Goal: Task Accomplishment & Management: Complete application form

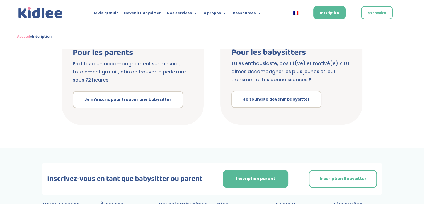
scroll to position [192, 0]
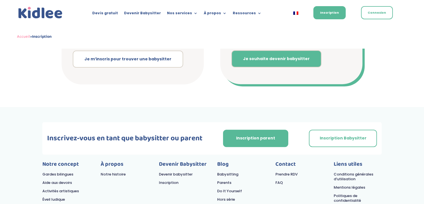
click at [260, 62] on link "Je souhaite devenir babysitter" at bounding box center [277, 58] width 90 height 17
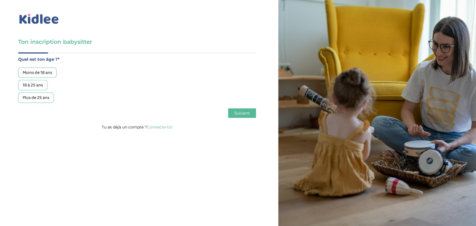
click at [33, 86] on div "18 à 25 ans" at bounding box center [32, 85] width 29 height 10
click at [239, 114] on span "Suivant" at bounding box center [242, 112] width 16 height 5
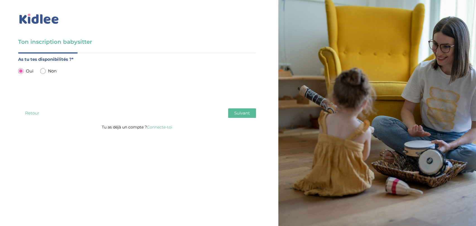
click at [43, 71] on input "radio" at bounding box center [43, 71] width 6 height 6
radio input "true"
radio input "false"
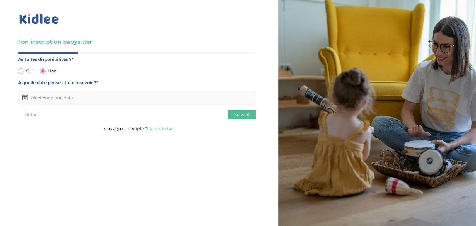
click at [182, 95] on input "text" at bounding box center [137, 97] width 238 height 13
click at [85, 162] on td "27" at bounding box center [82, 161] width 8 height 10
click at [83, 162] on td "27" at bounding box center [82, 161] width 8 height 10
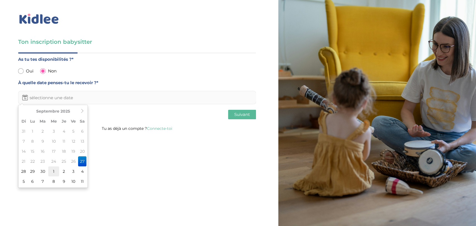
click at [56, 170] on td "1" at bounding box center [53, 172] width 11 height 10
type input "[DATE]"
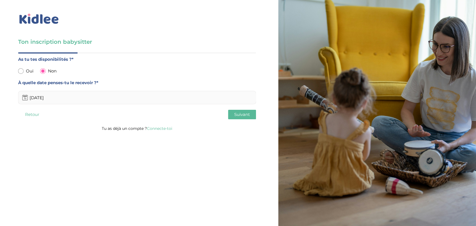
click at [245, 113] on span "Suivant" at bounding box center [242, 114] width 16 height 5
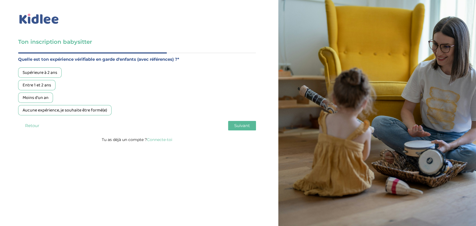
click at [37, 73] on div "Supérieure à 2 ans" at bounding box center [40, 72] width 44 height 10
click at [250, 125] on button "Suivant" at bounding box center [242, 125] width 28 height 9
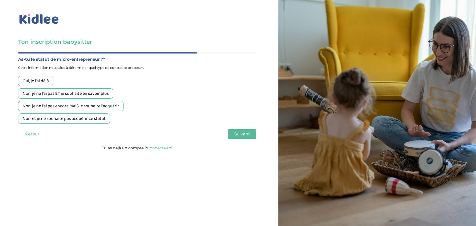
click at [86, 121] on div "Non, et je ne souhaite pas acquérir ce statut" at bounding box center [64, 119] width 92 height 10
click at [241, 133] on span "Suivant" at bounding box center [242, 133] width 16 height 5
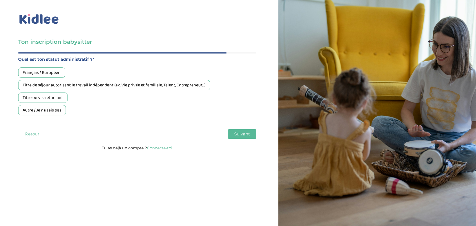
click at [29, 132] on button "Retour" at bounding box center [32, 133] width 28 height 9
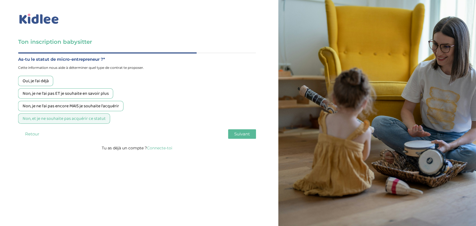
click at [203, 110] on div "Oui, je l'ai déjà Non, je ne l'ai pas ET je souhaite en savoir plus Non, je ne …" at bounding box center [137, 100] width 238 height 48
drag, startPoint x: 18, startPoint y: 66, endPoint x: 148, endPoint y: 68, distance: 129.4
click at [148, 68] on span "Cette information nous aide à déterminer quel type de contrat te proposer." at bounding box center [137, 67] width 238 height 7
click at [143, 68] on span "Cette information nous aide à déterminer quel type de contrat te proposer." at bounding box center [137, 67] width 238 height 7
drag, startPoint x: 143, startPoint y: 67, endPoint x: 20, endPoint y: 67, distance: 123.0
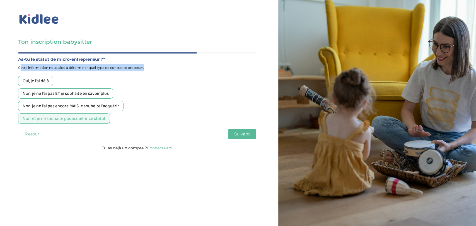
click at [20, 67] on span "Cette information nous aide à déterminer quel type de contrat te proposer." at bounding box center [137, 67] width 238 height 7
click at [170, 67] on span "Cette information nous aide à déterminer quel type de contrat te proposer." at bounding box center [137, 67] width 238 height 7
drag, startPoint x: 145, startPoint y: 66, endPoint x: 9, endPoint y: 62, distance: 136.7
click at [9, 62] on div "Ton inscription babysitter Merci de vérifier que tous les champs sont remplis a…" at bounding box center [137, 77] width 283 height 155
click at [168, 69] on span "Cette information nous aide à déterminer quel type de contrat te proposer." at bounding box center [137, 67] width 238 height 7
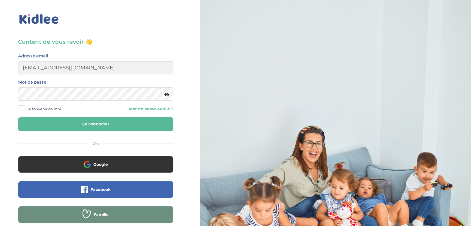
click at [134, 129] on button "Se connecter" at bounding box center [95, 124] width 155 height 14
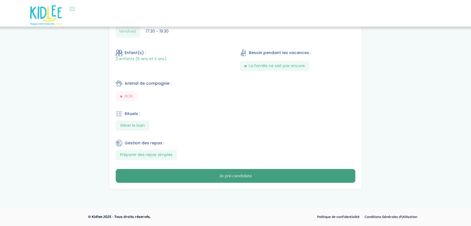
scroll to position [222, 0]
click at [208, 172] on button "Je pré-candidate" at bounding box center [236, 176] width 240 height 14
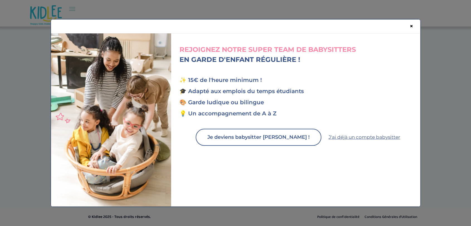
click at [411, 26] on span "×" at bounding box center [412, 26] width 4 height 7
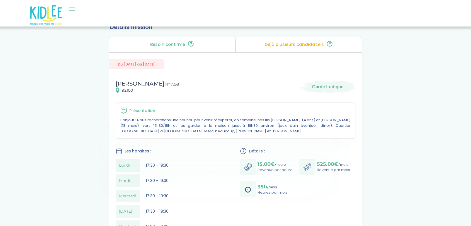
scroll to position [0, 0]
